Goal: Navigation & Orientation: Go to known website

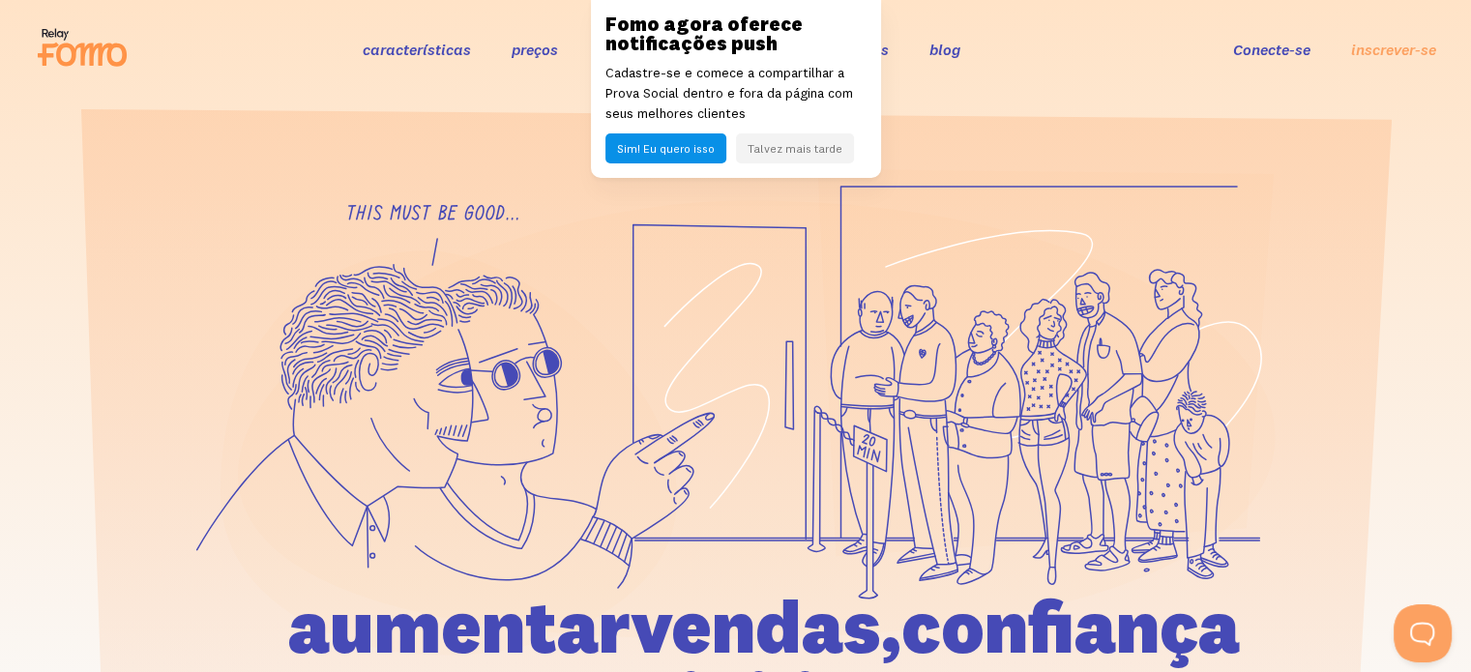
click at [1297, 52] on font "Conecte-se" at bounding box center [1271, 49] width 77 height 19
